Goal: Information Seeking & Learning: Learn about a topic

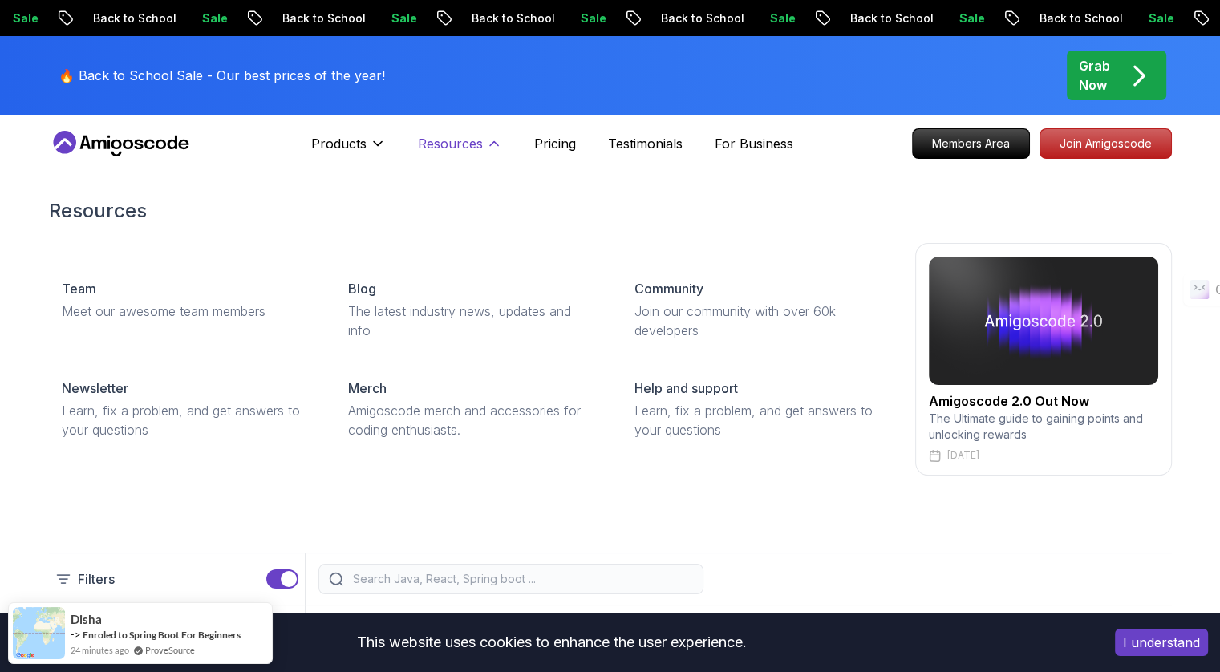
click at [496, 143] on icon at bounding box center [494, 144] width 16 height 16
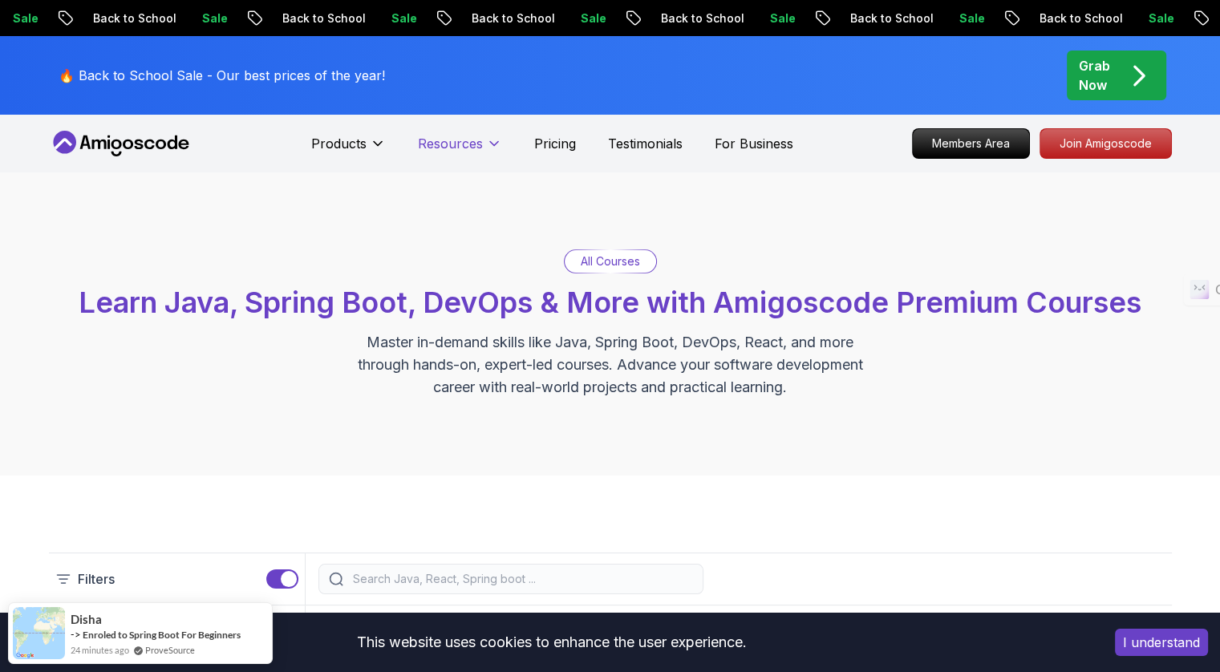
click at [496, 143] on icon at bounding box center [494, 144] width 8 height 4
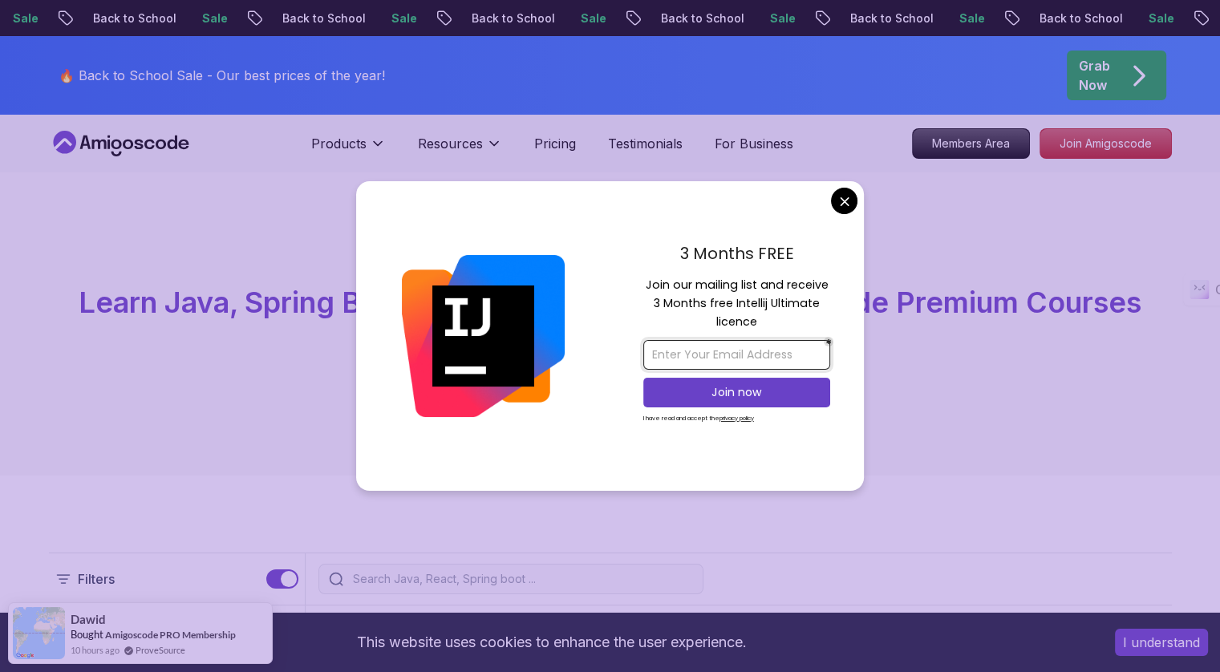
click at [731, 357] on input "email" at bounding box center [736, 355] width 187 height 30
type input "[EMAIL_ADDRESS][PERSON_NAME][DOMAIN_NAME]"
click at [747, 399] on p "Join now" at bounding box center [737, 392] width 152 height 16
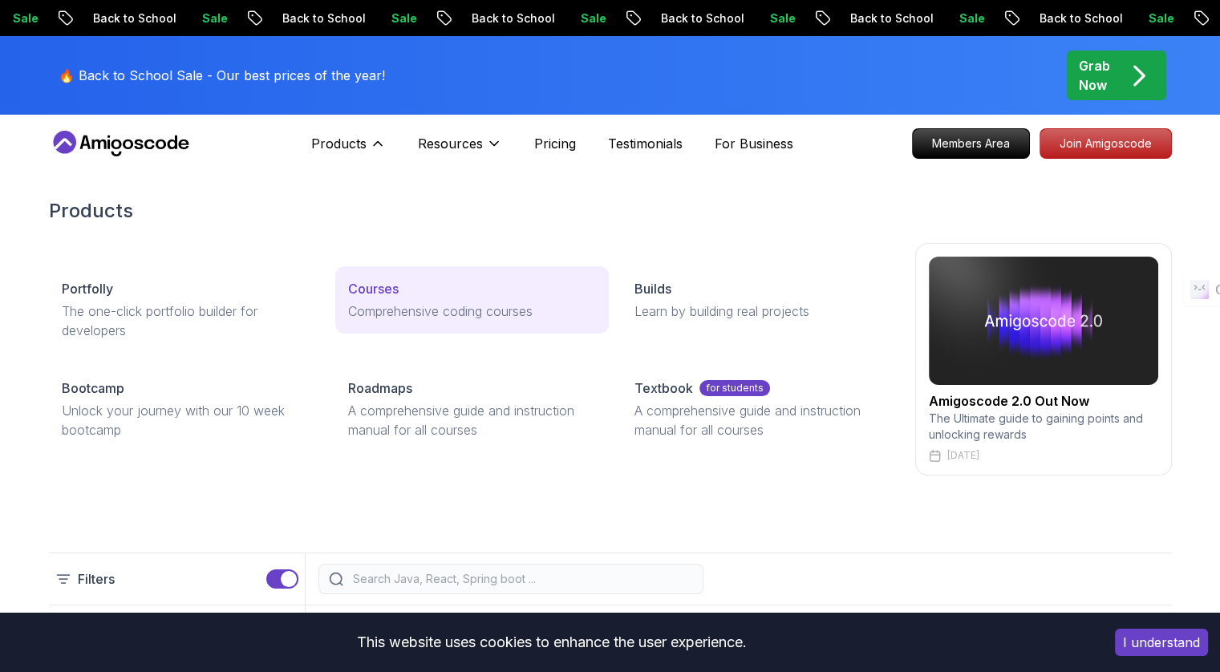
click at [374, 294] on p "Courses" at bounding box center [373, 288] width 51 height 19
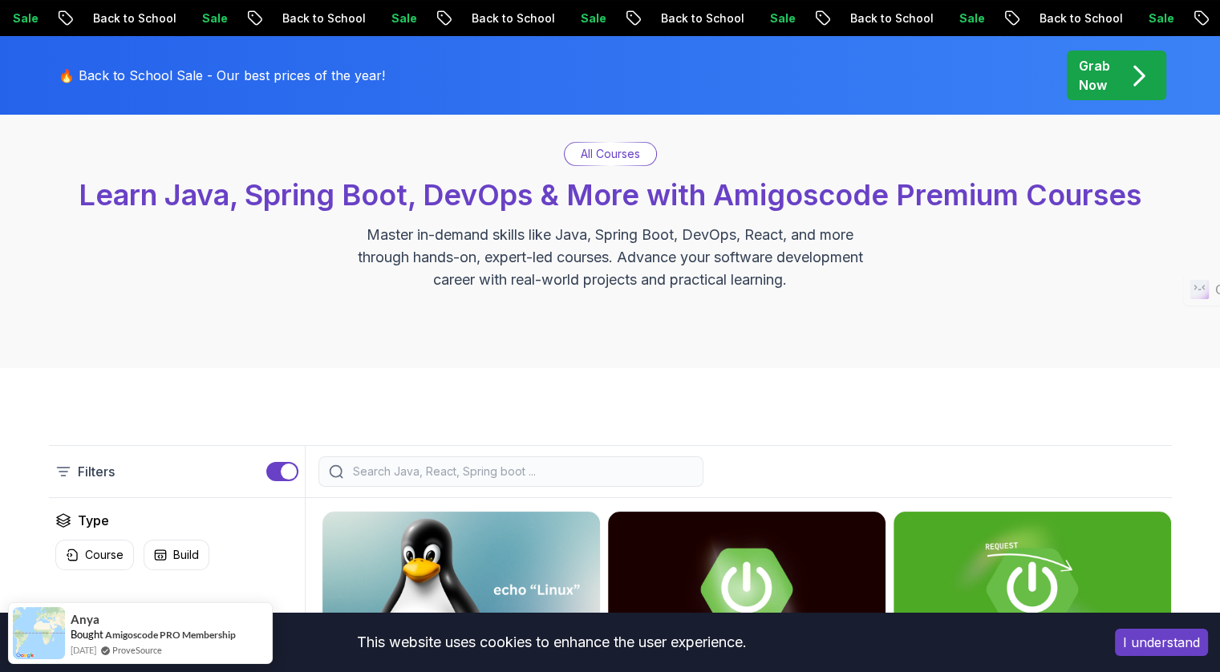
scroll to position [321, 0]
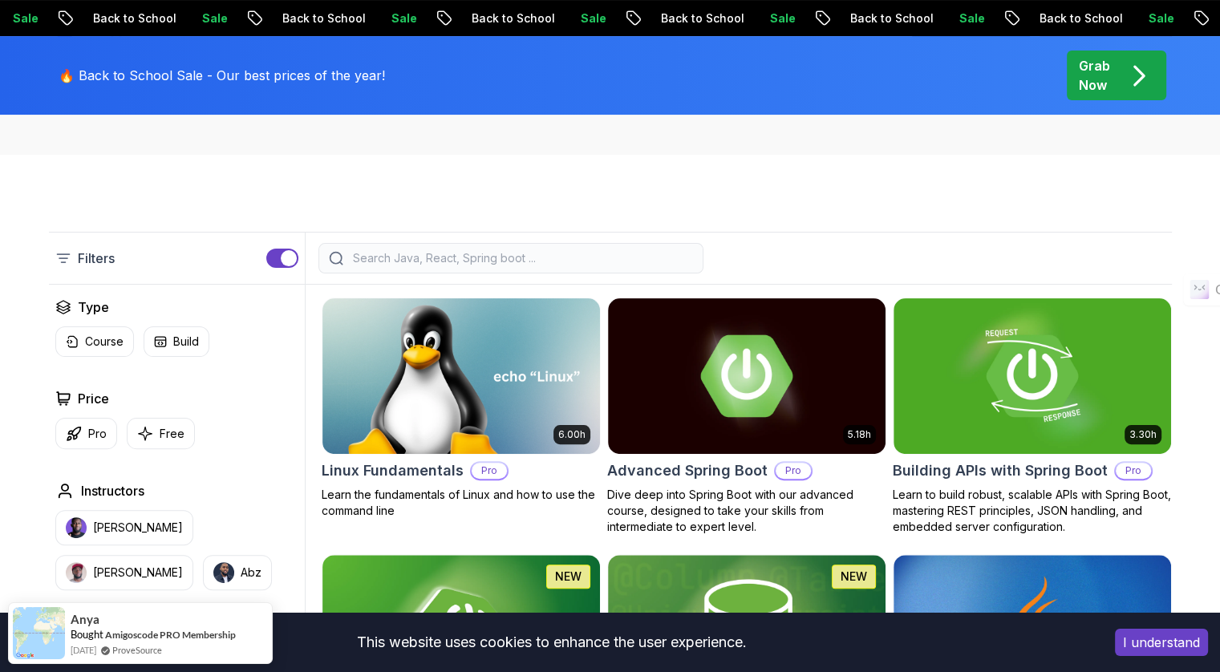
click at [403, 258] on input "search" at bounding box center [521, 258] width 343 height 16
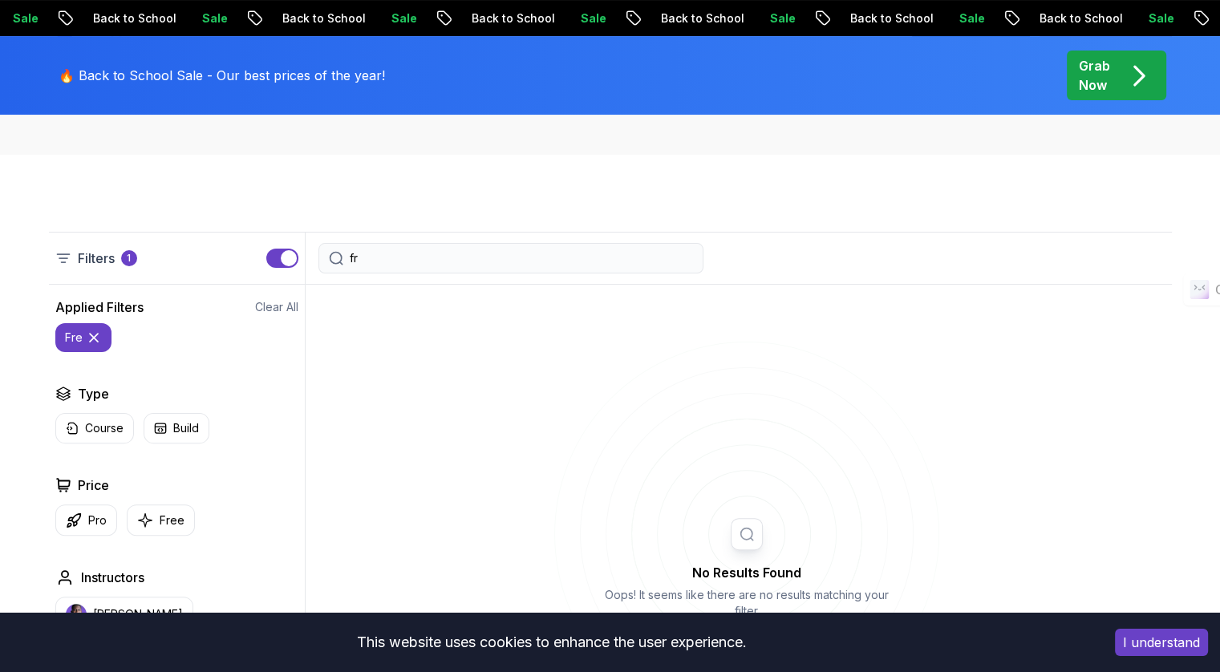
type input "f"
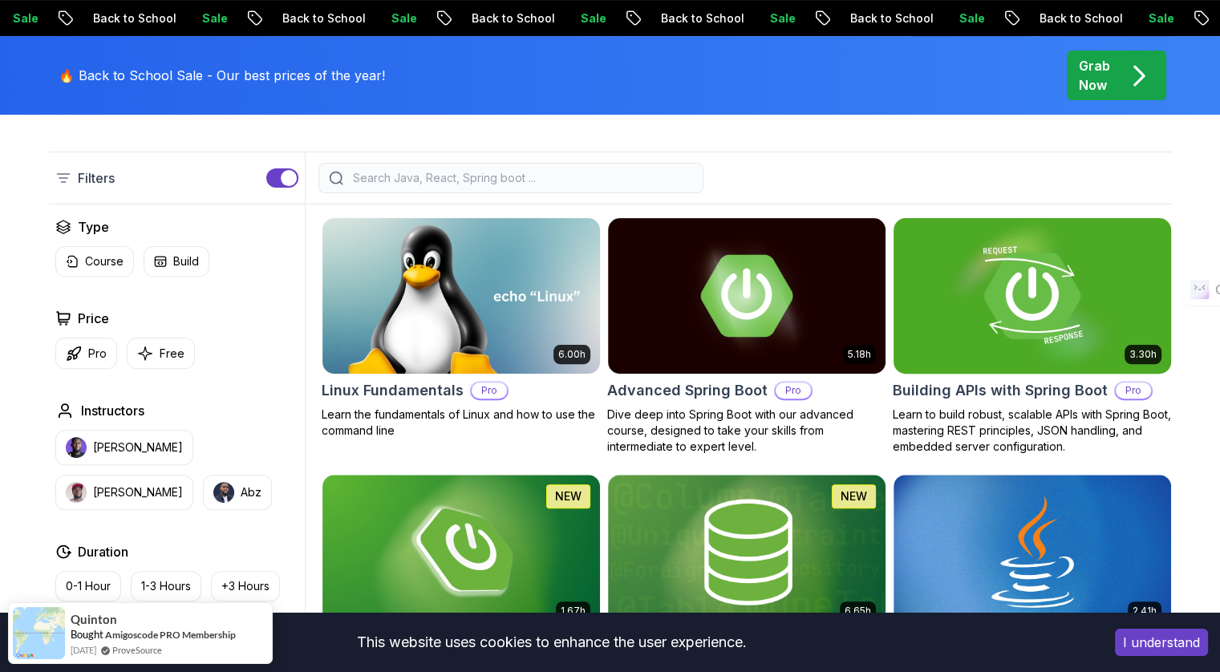
scroll to position [561, 0]
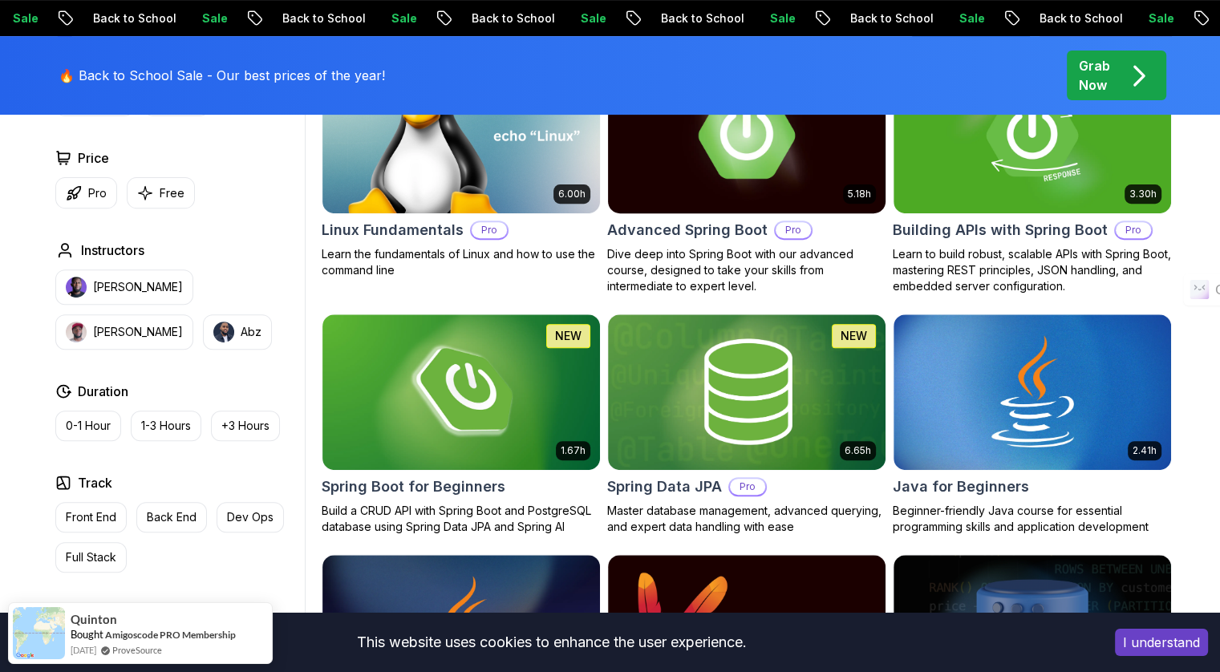
click at [645, 233] on h2 "Advanced Spring Boot" at bounding box center [687, 230] width 160 height 22
